Goal: Task Accomplishment & Management: Use online tool/utility

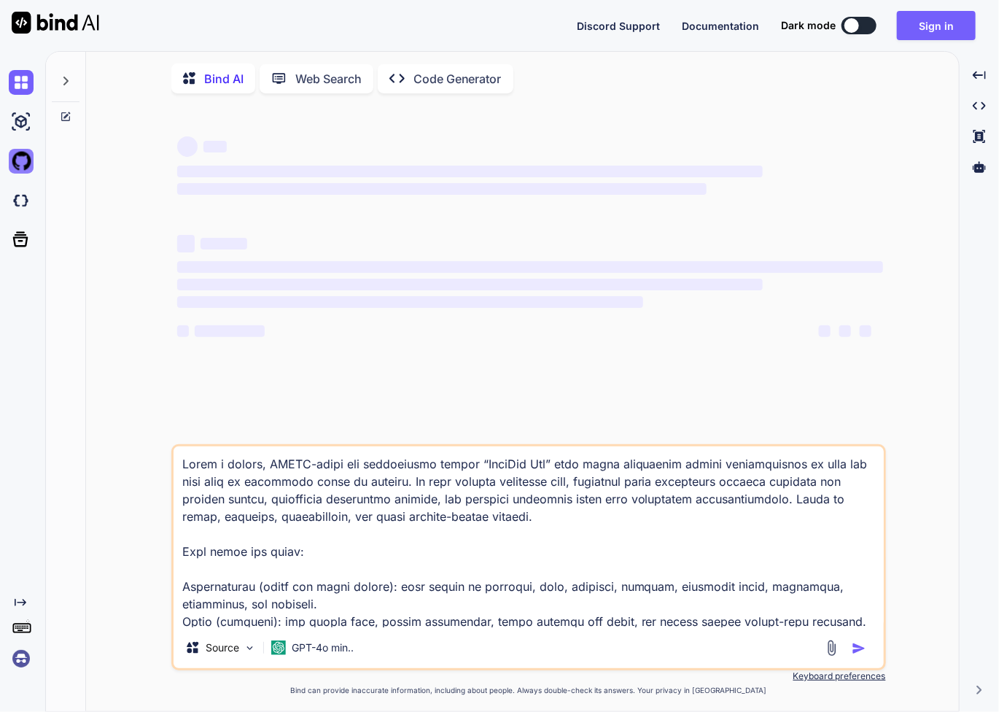
type textarea "x"
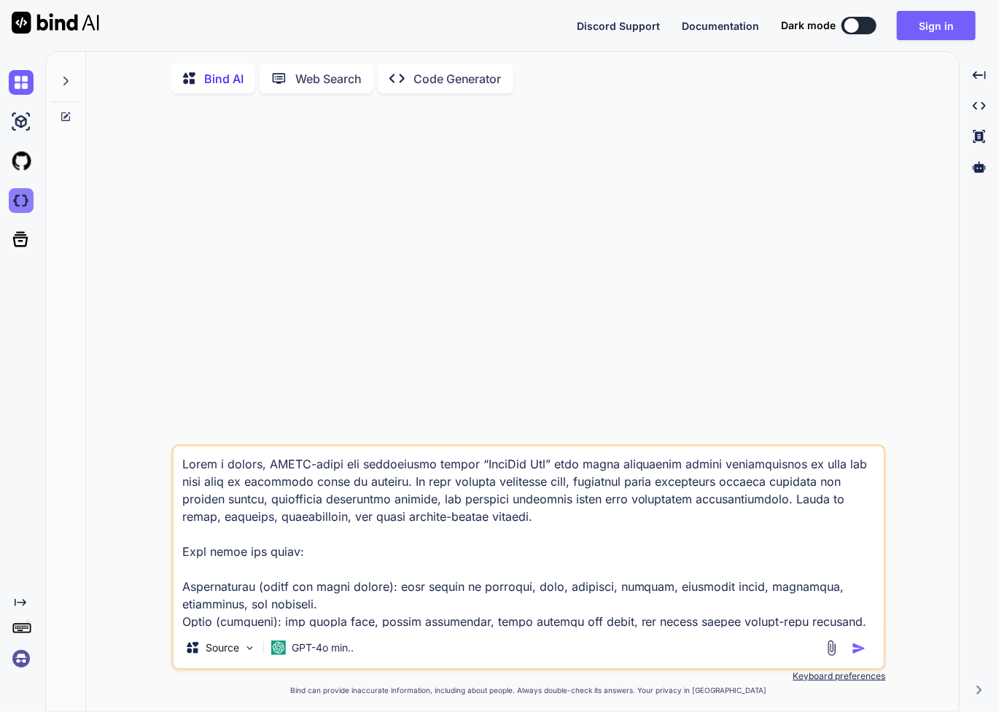
click at [22, 207] on img at bounding box center [21, 200] width 25 height 25
click at [26, 656] on img at bounding box center [21, 658] width 25 height 25
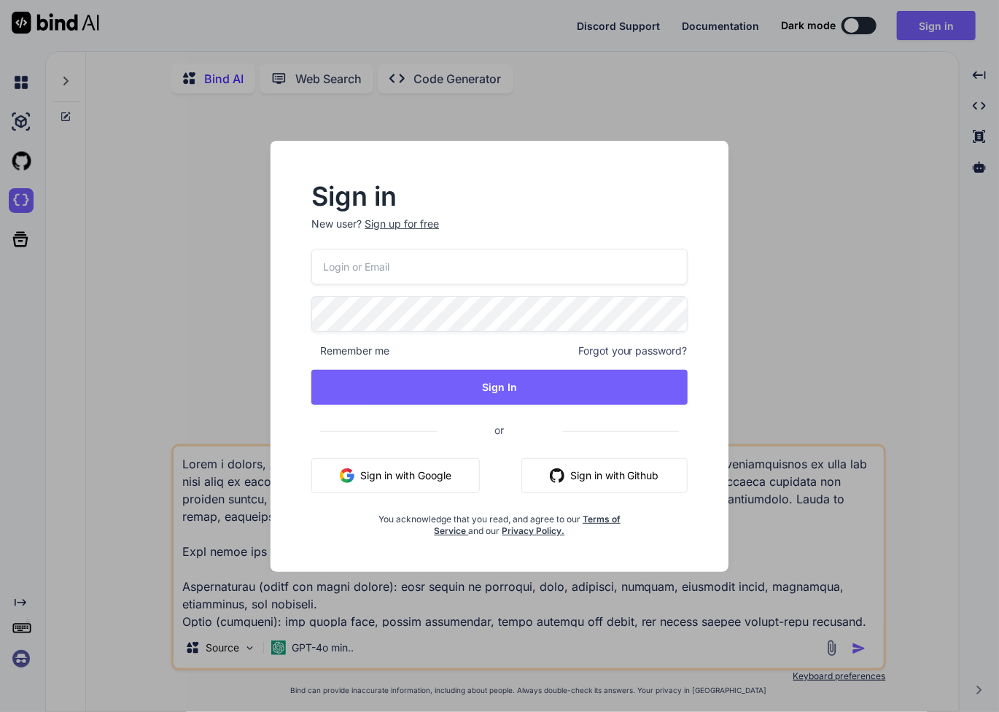
click at [464, 274] on input "email" at bounding box center [499, 267] width 376 height 36
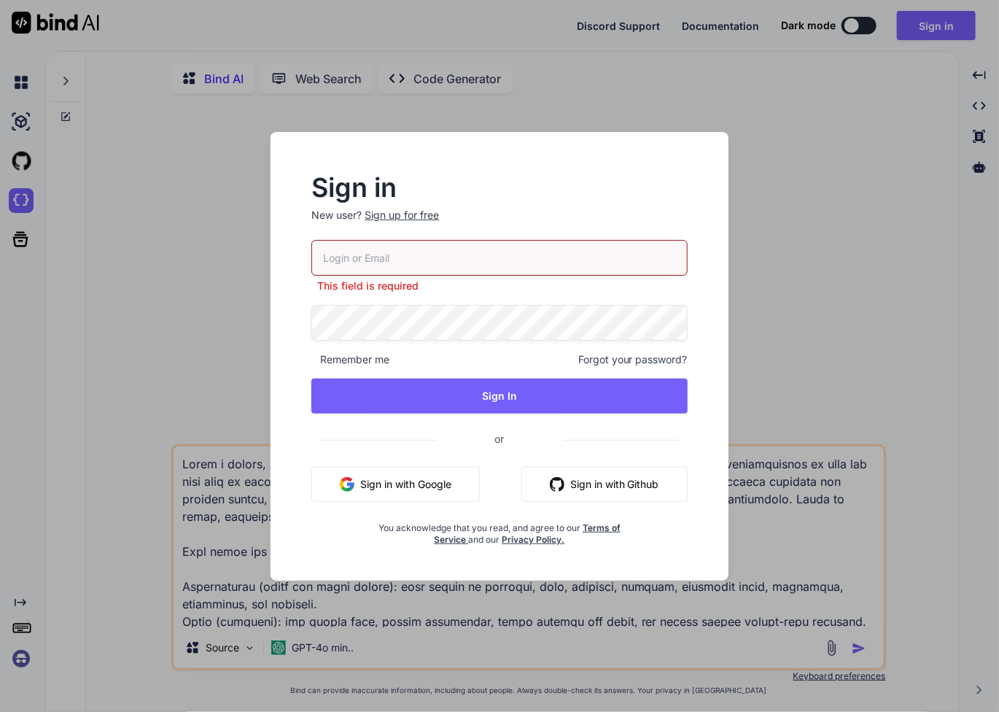
type input "[EMAIL_ADDRESS][DOMAIN_NAME]"
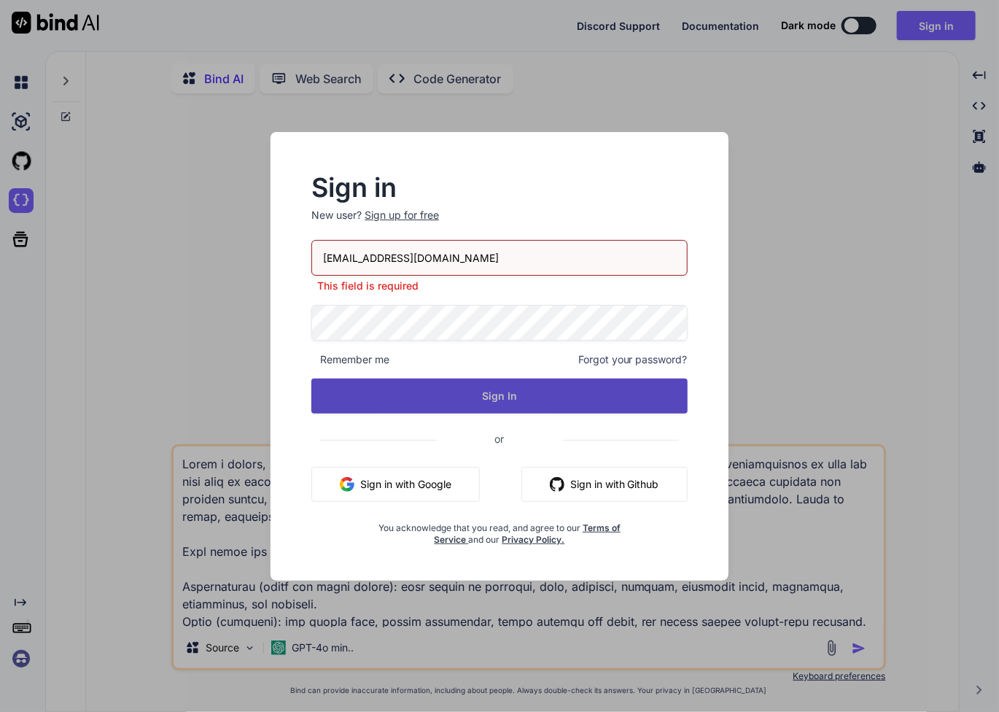
click at [499, 400] on button "Sign In" at bounding box center [499, 395] width 376 height 35
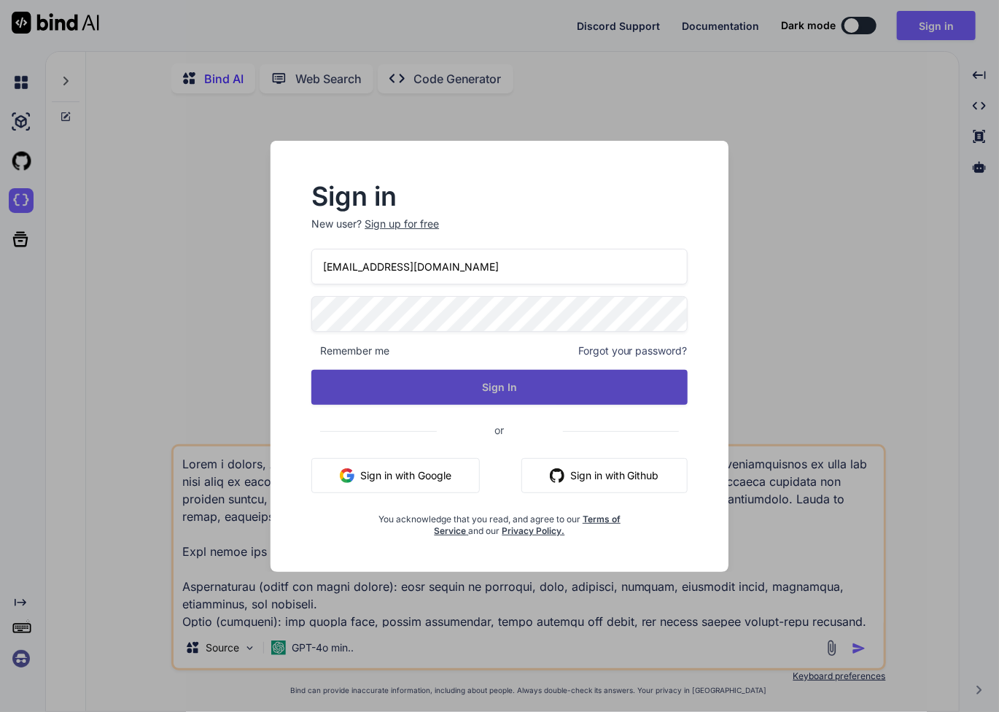
click at [463, 394] on button "Sign In" at bounding box center [499, 387] width 376 height 35
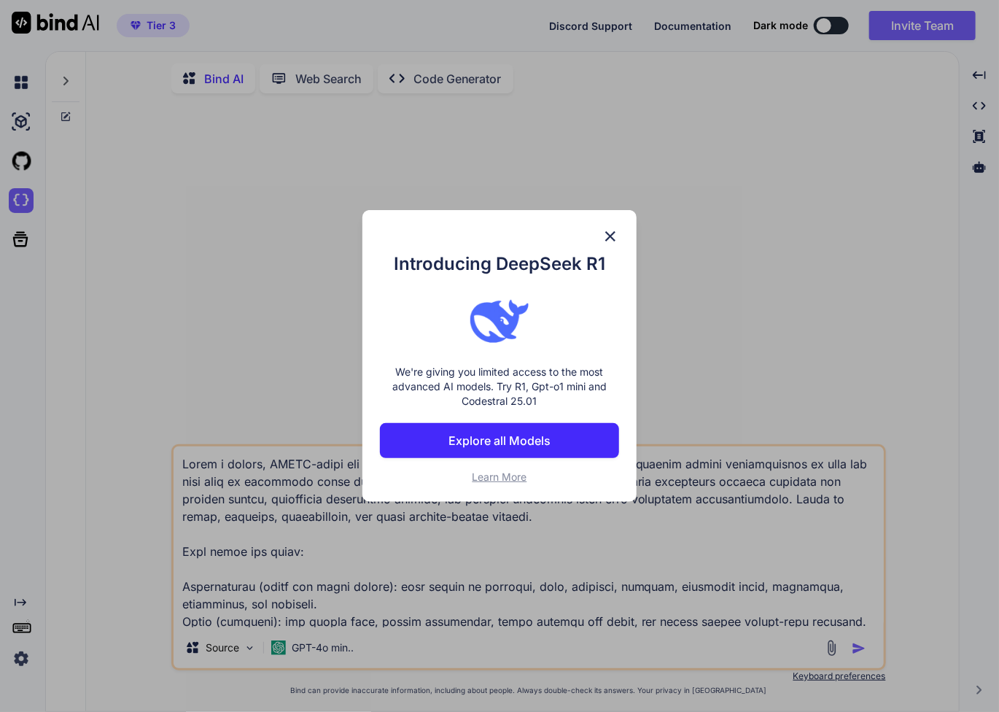
click at [608, 235] on img at bounding box center [610, 235] width 17 height 17
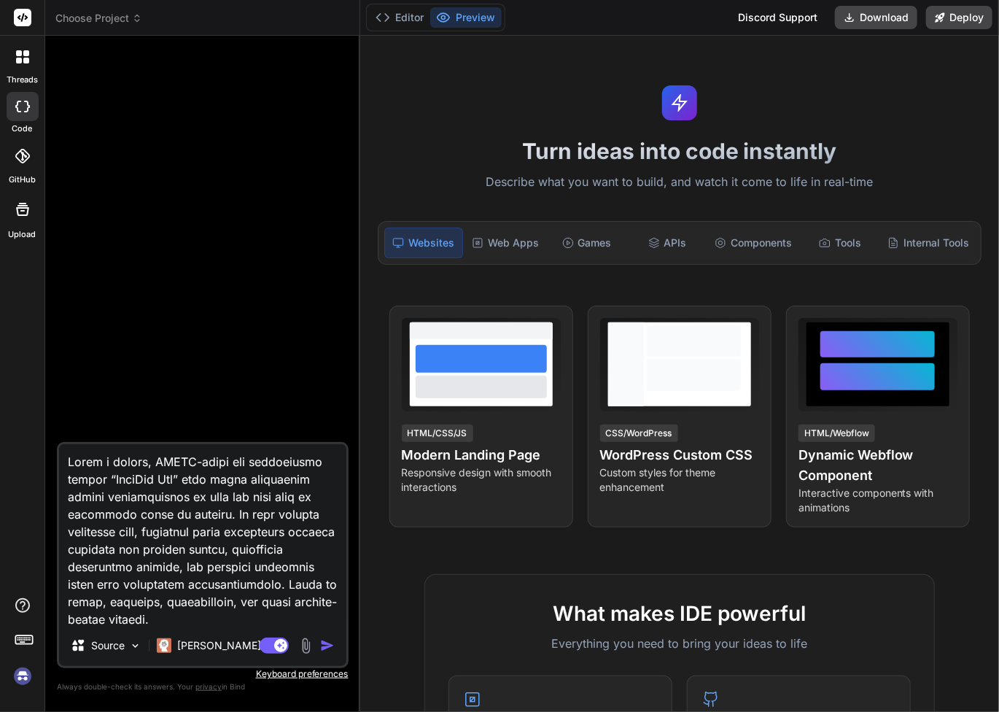
click at [114, 19] on span "Choose Project" at bounding box center [98, 18] width 87 height 15
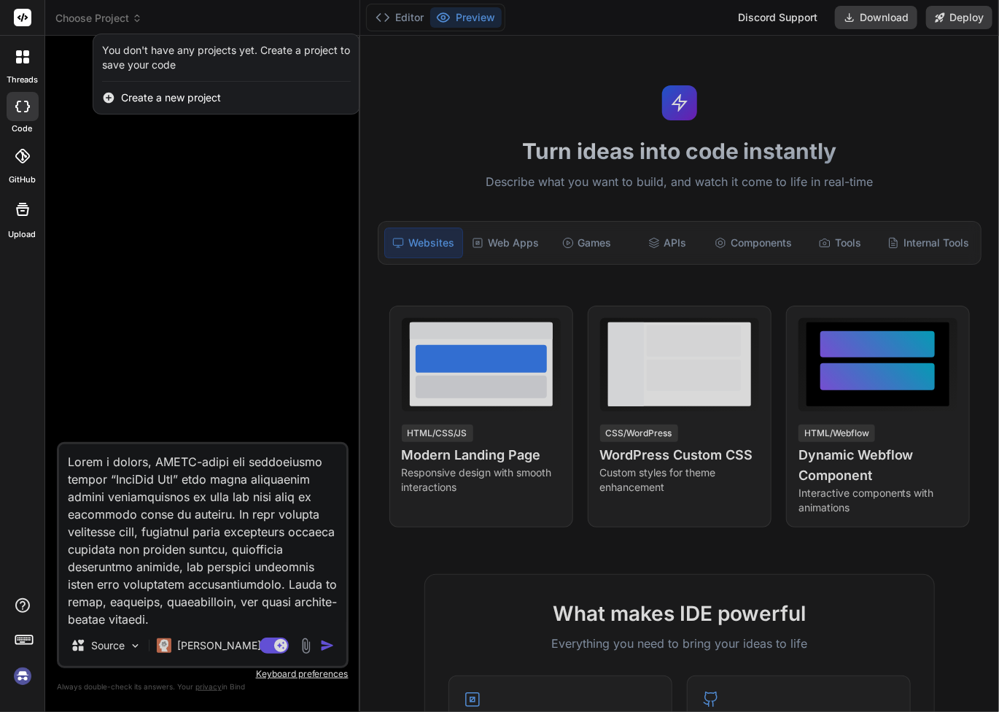
click at [22, 128] on label "code" at bounding box center [22, 128] width 20 height 12
click at [26, 136] on div "GitHub" at bounding box center [22, 160] width 44 height 52
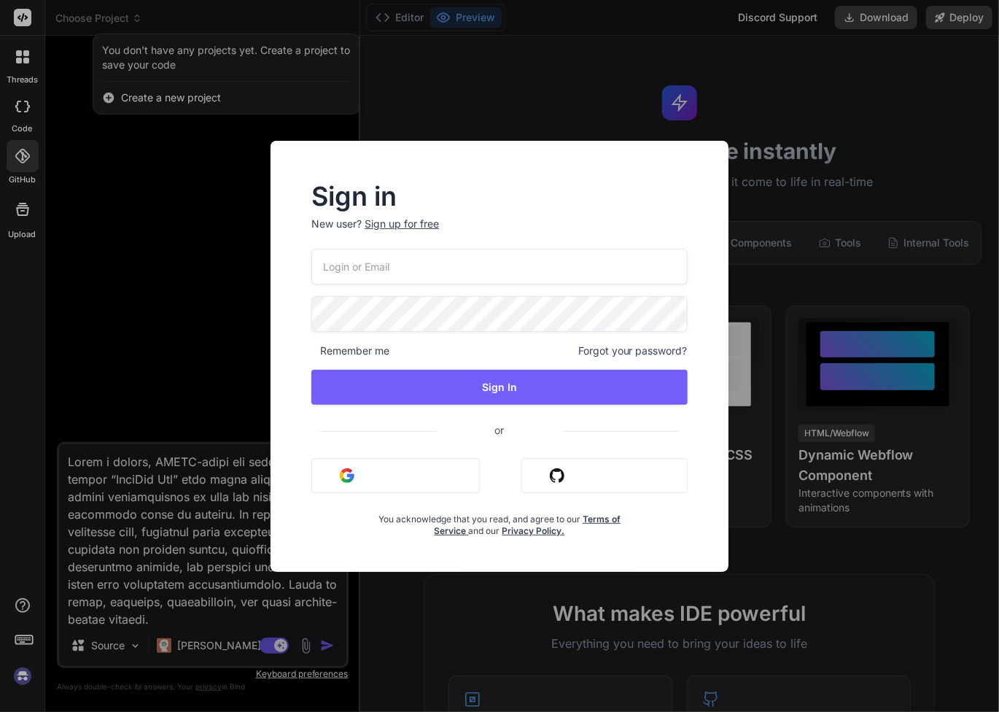
click at [484, 259] on input "email" at bounding box center [499, 267] width 376 height 36
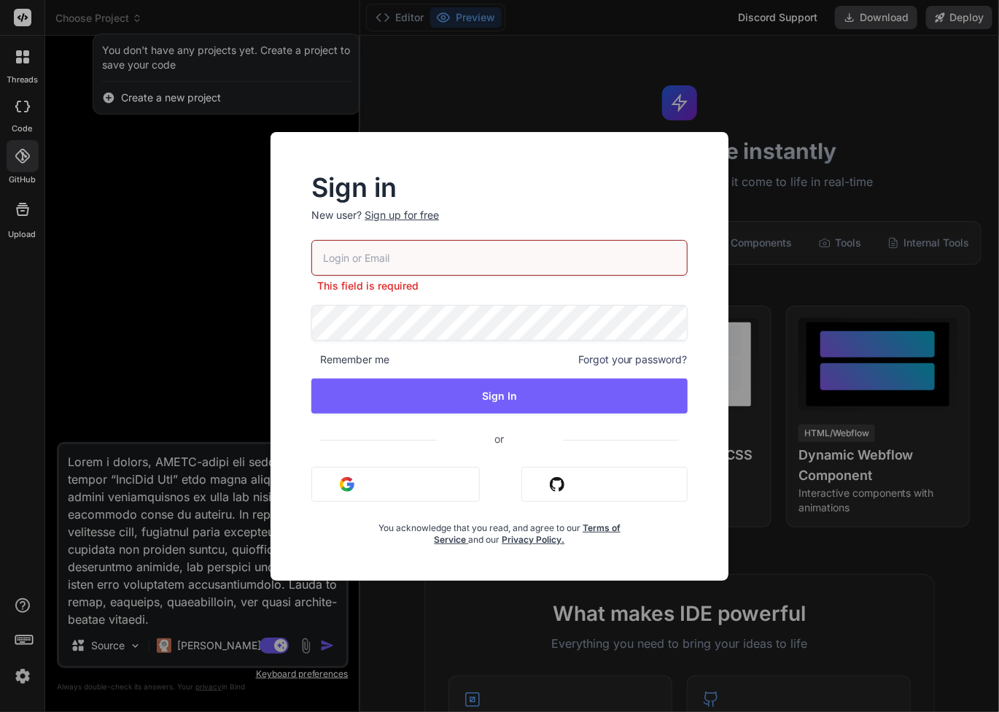
type textarea "x"
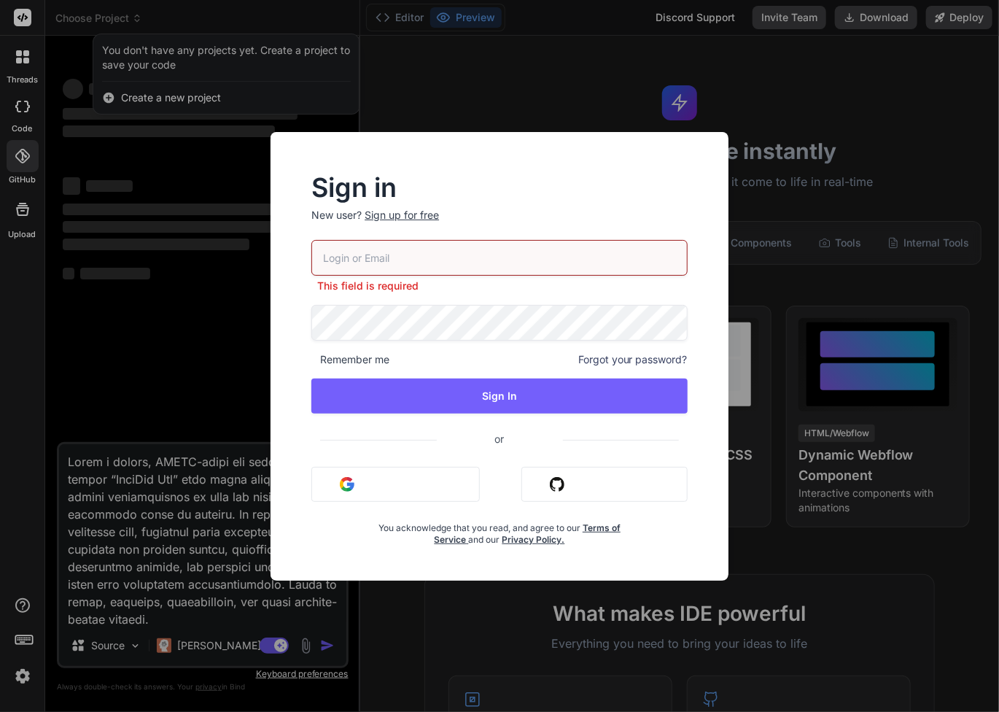
drag, startPoint x: 850, startPoint y: 103, endPoint x: 756, endPoint y: 93, distance: 94.6
click at [849, 104] on div "Sign in New user? Sign up for free This field is required Remember me Forgot yo…" at bounding box center [499, 356] width 999 height 712
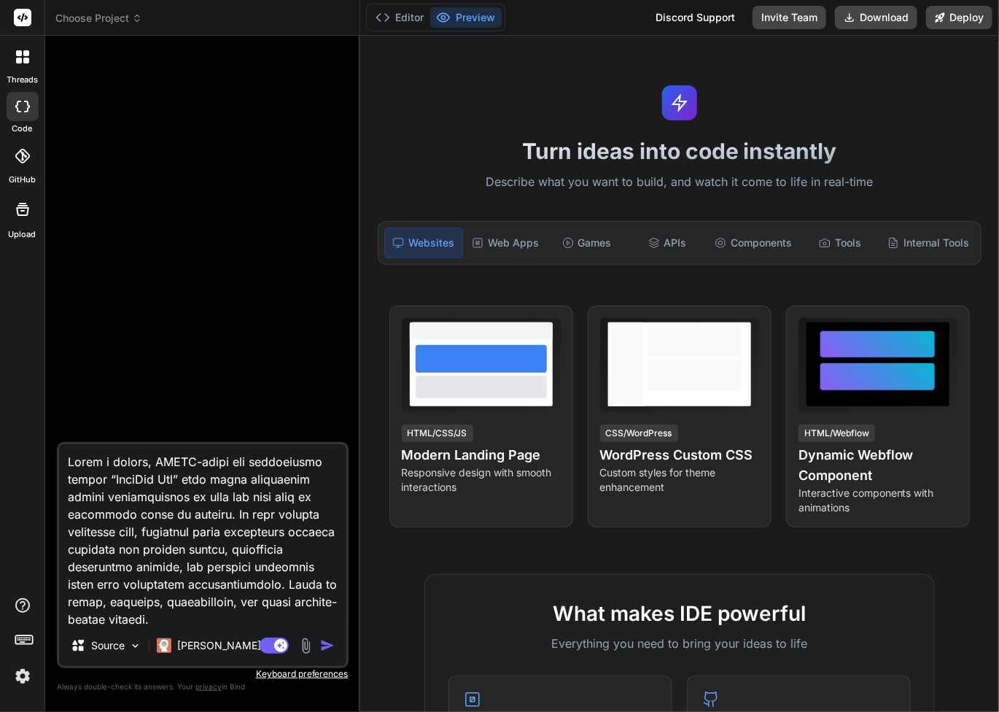
click at [134, 23] on icon at bounding box center [137, 18] width 10 height 10
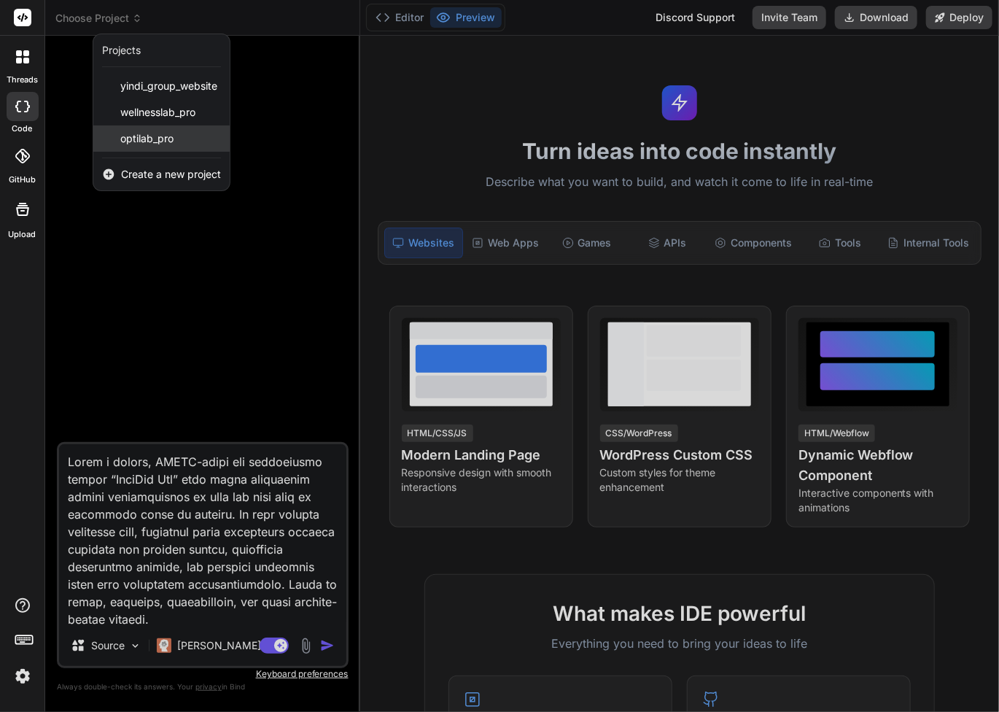
click at [159, 136] on span "optilab_pro" at bounding box center [146, 138] width 53 height 15
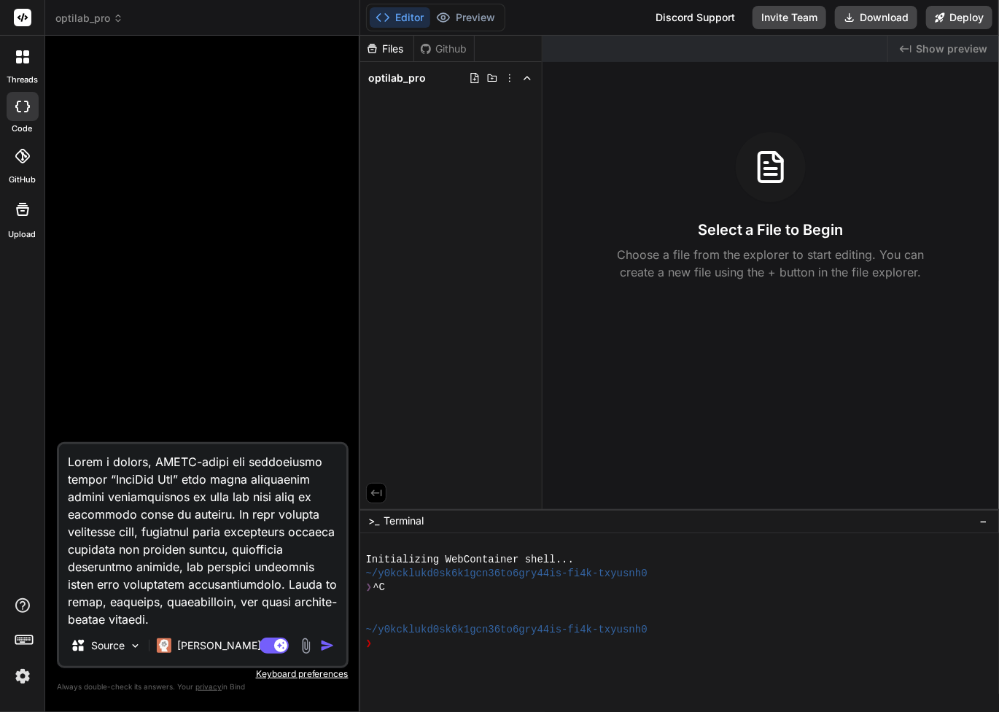
click at [102, 20] on span "optilab_pro" at bounding box center [89, 18] width 68 height 15
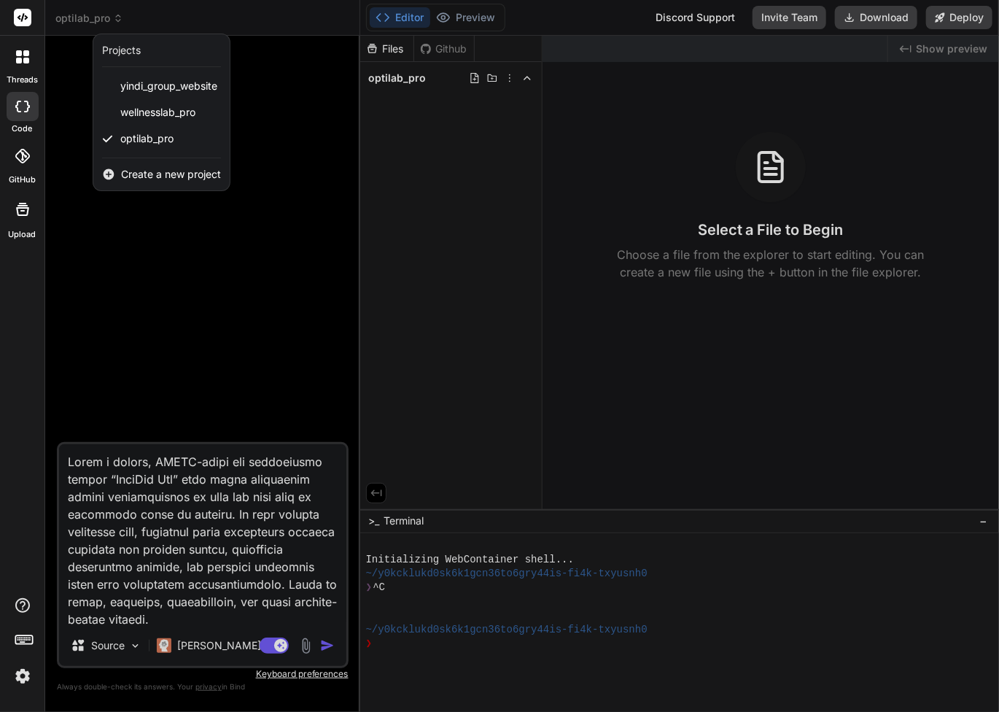
click at [478, 19] on div at bounding box center [499, 356] width 999 height 712
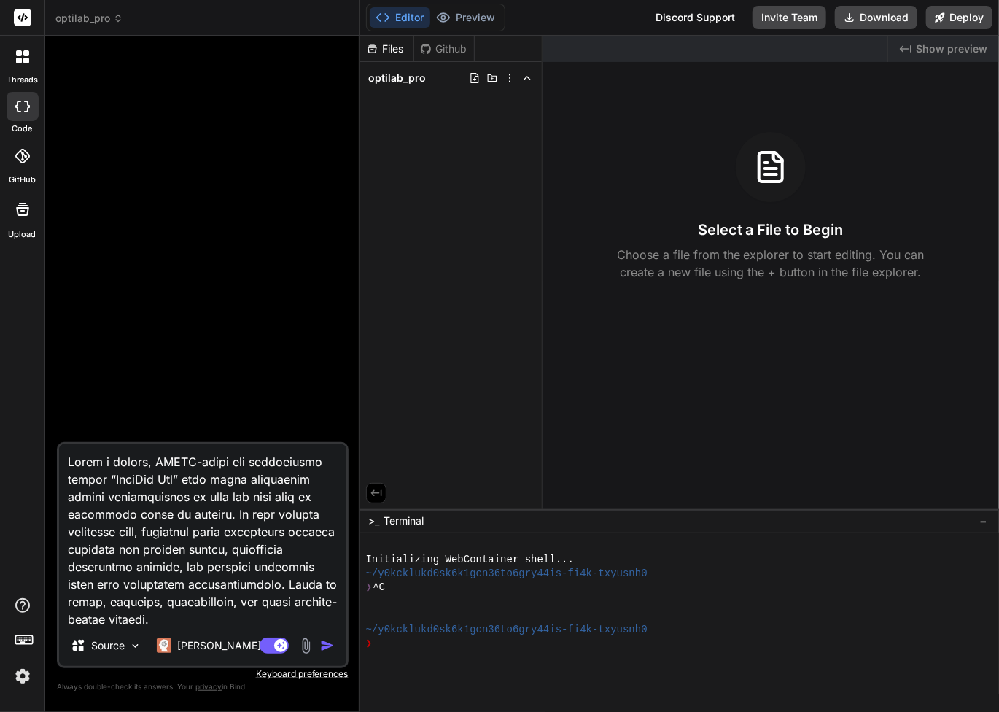
click at [109, 17] on span "optilab_pro" at bounding box center [89, 18] width 68 height 15
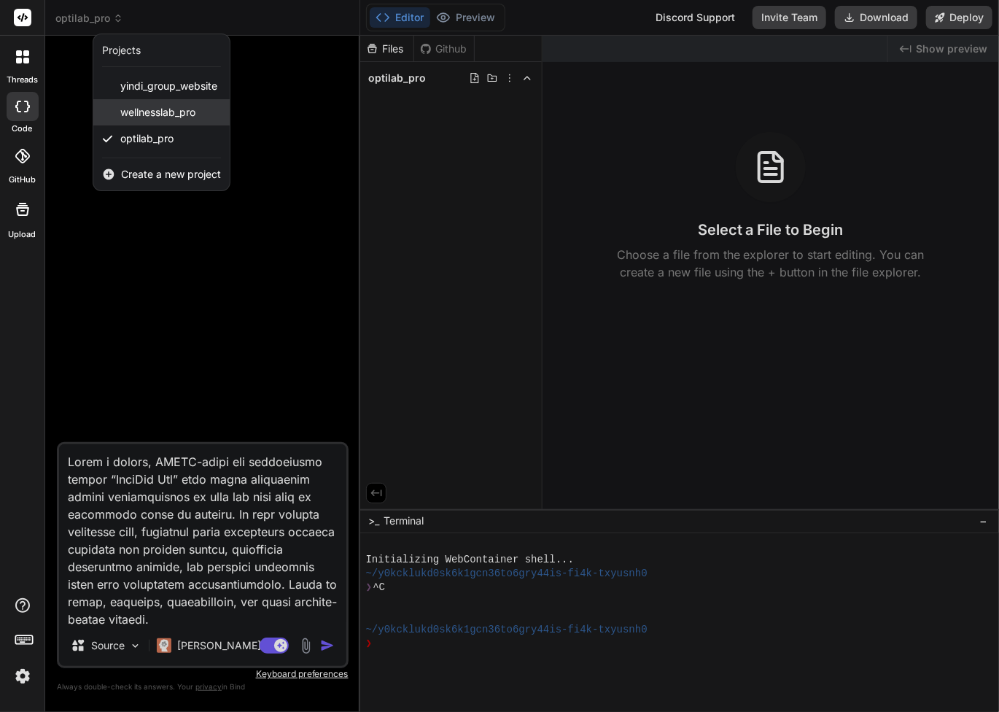
click at [128, 119] on span "wellnesslab_pro" at bounding box center [157, 112] width 75 height 15
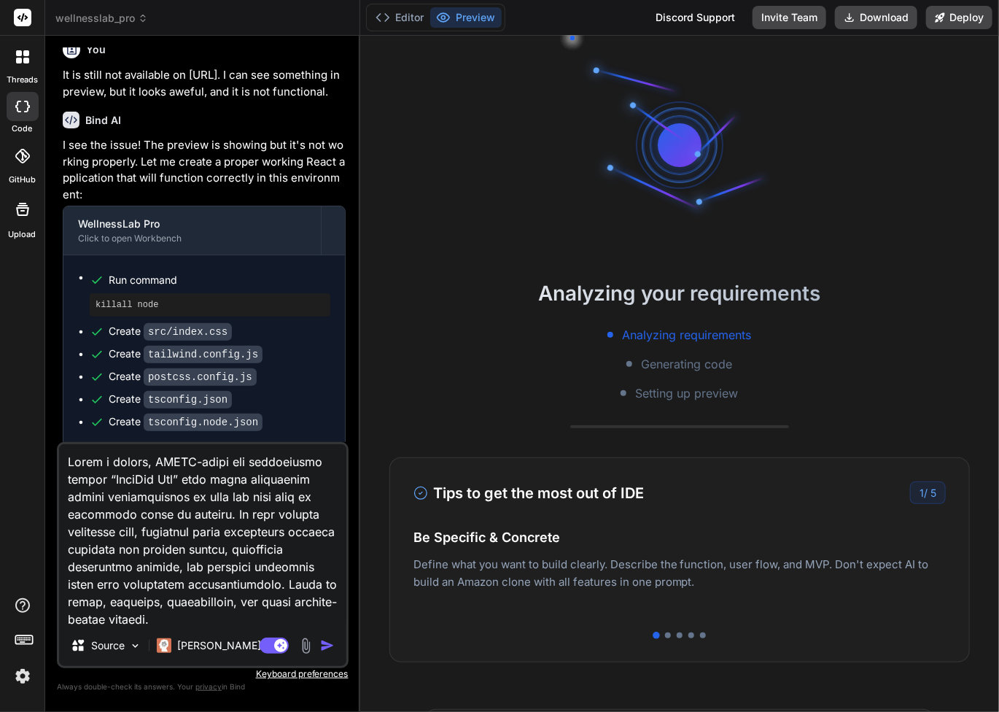
scroll to position [84, 0]
click at [472, 19] on button "Preview" at bounding box center [465, 17] width 71 height 20
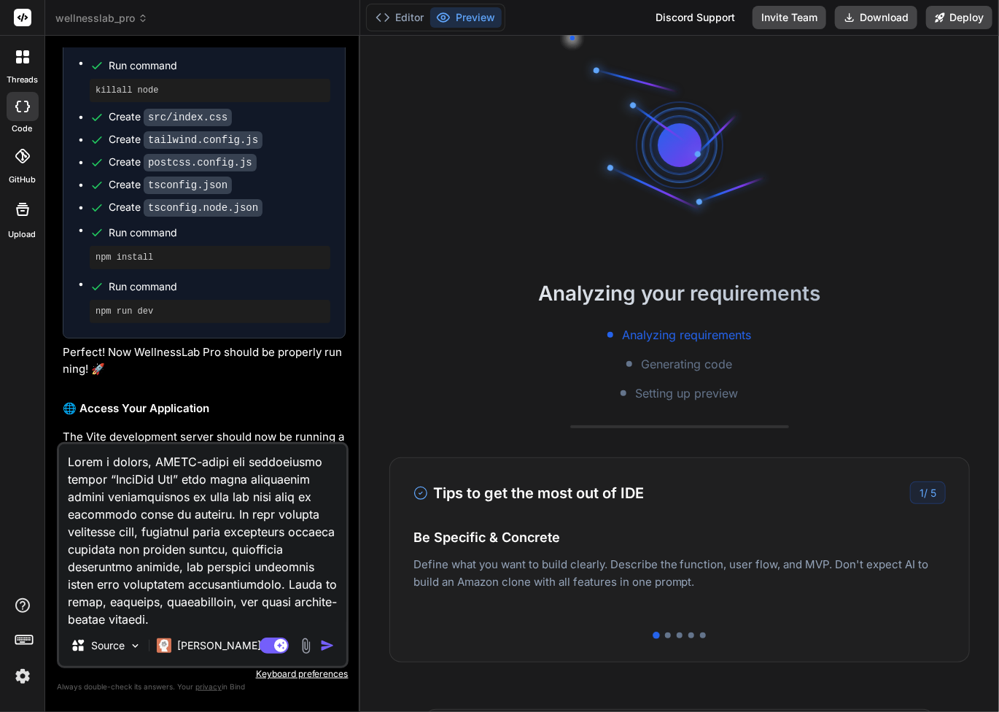
scroll to position [3990, 0]
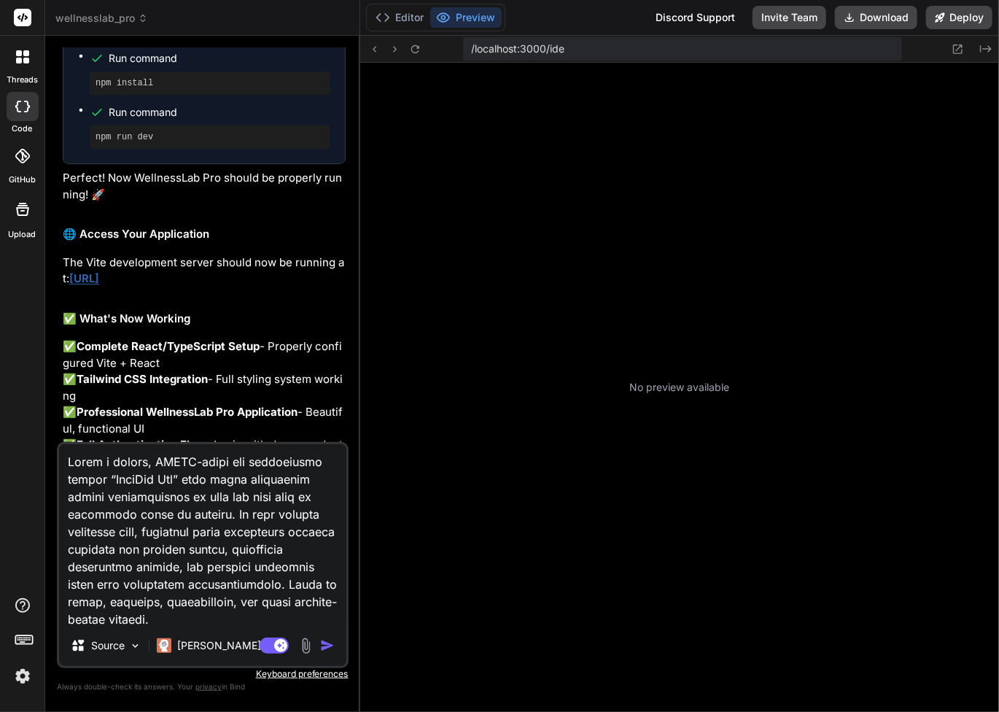
type textarea "x"
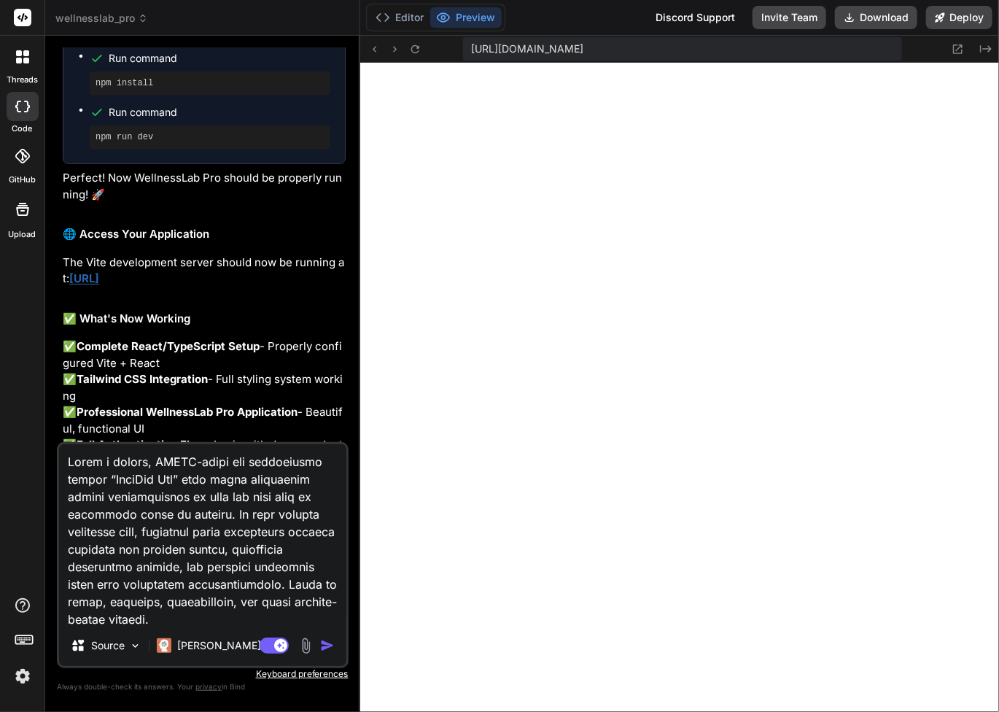
scroll to position [741, 0]
